Goal: Task Accomplishment & Management: Use online tool/utility

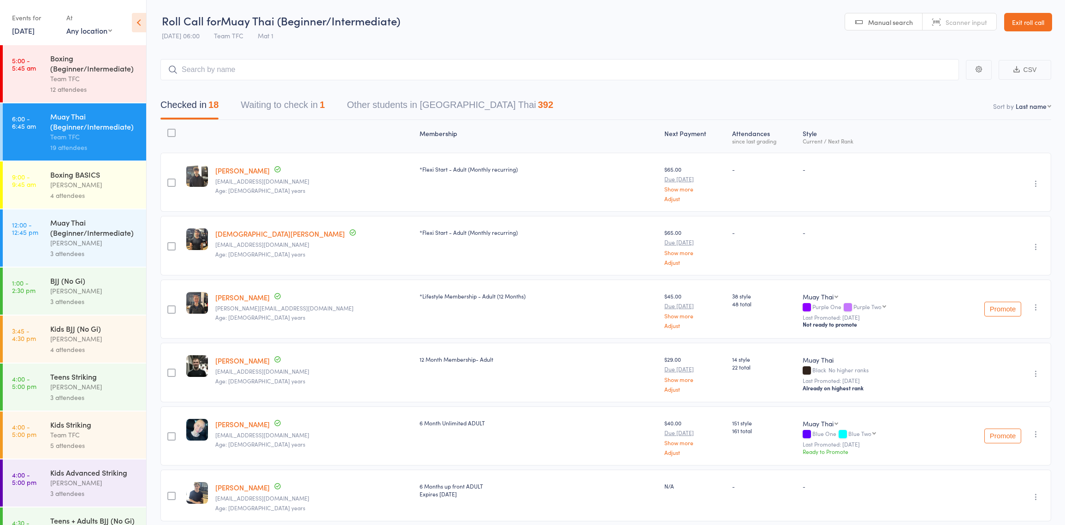
click at [1020, 29] on link "Exit roll call" at bounding box center [1028, 22] width 48 height 18
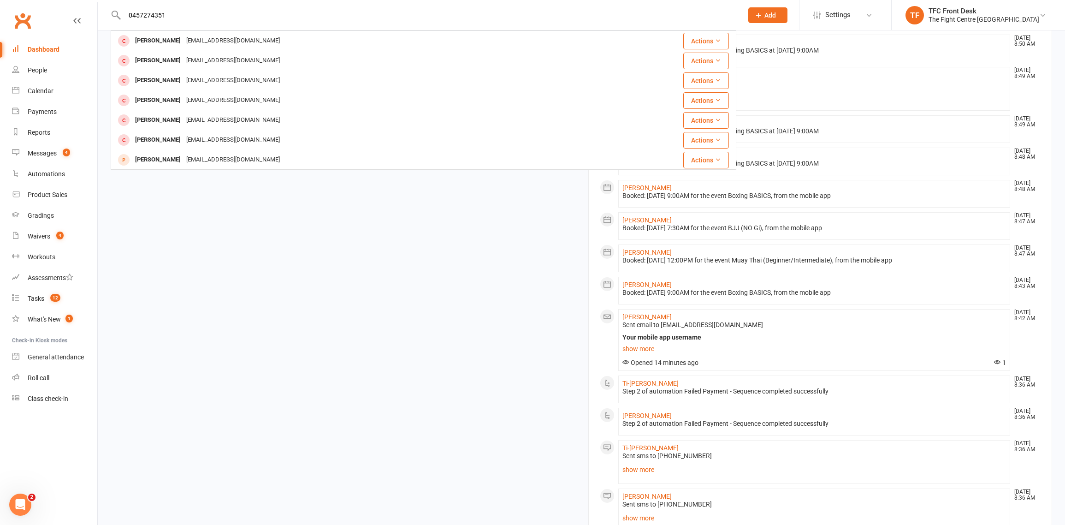
type input "0457274351"
click at [264, 248] on div "Members show more -0.4% Last 30 Days Active / Suspended Members Apr May Jun Jul…" at bounding box center [582, 212] width 956 height 969
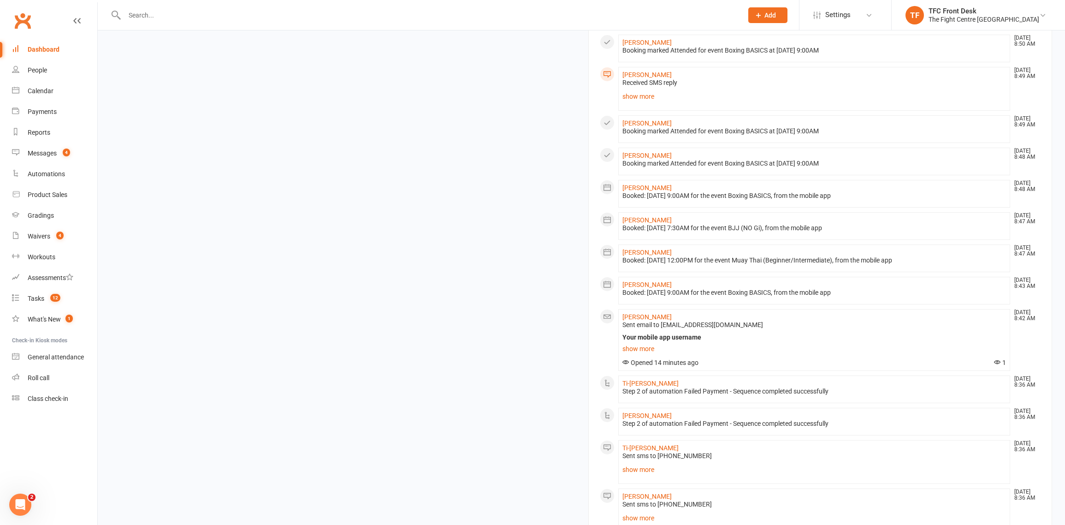
click at [52, 47] on div "Dashboard" at bounding box center [44, 49] width 32 height 7
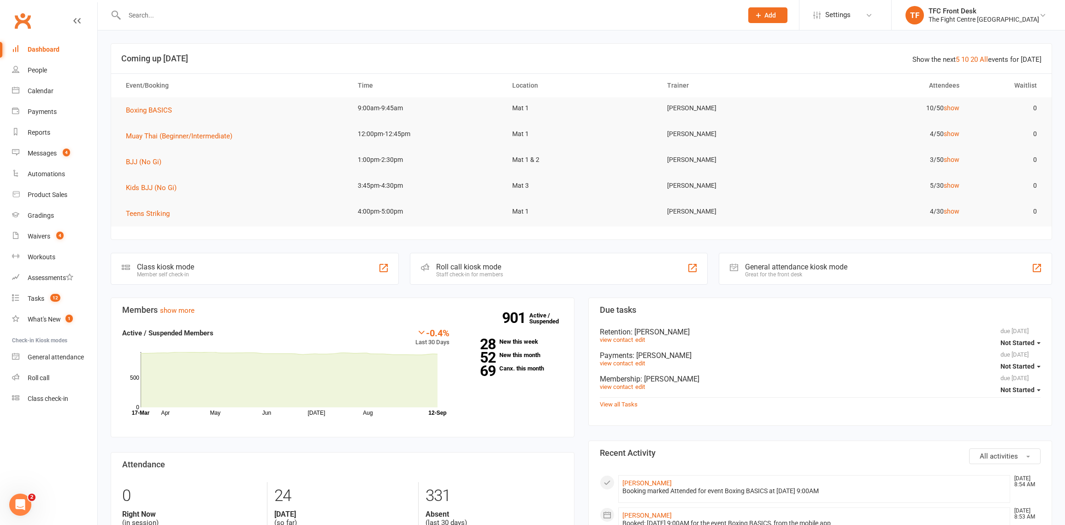
click at [474, 261] on div "Roll call kiosk mode Staff check-in for members" at bounding box center [559, 269] width 298 height 32
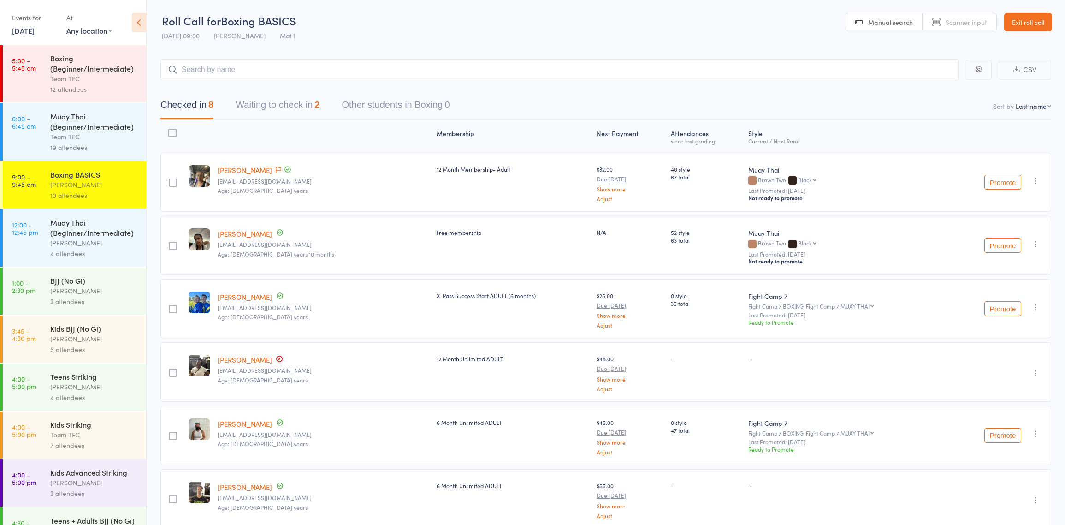
click at [313, 100] on button "Waiting to check in 2" at bounding box center [278, 107] width 84 height 24
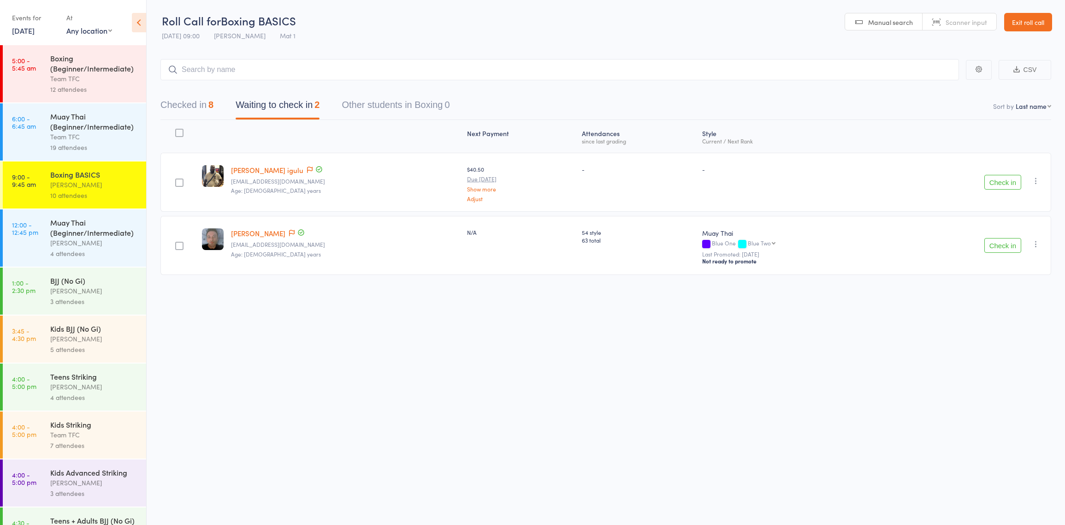
click at [190, 110] on button "Checked in 8" at bounding box center [186, 107] width 53 height 24
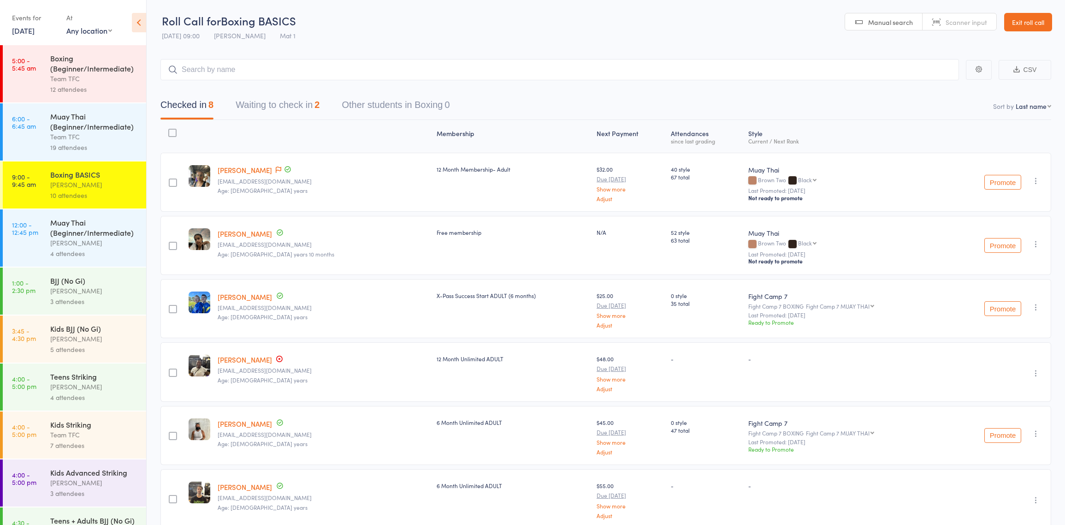
click at [766, 35] on header "Roll Call for Boxing BASICS [DATE] 09:00 [PERSON_NAME] Mat 1 Manual search Scan…" at bounding box center [606, 22] width 919 height 45
